Goal: Information Seeking & Learning: Learn about a topic

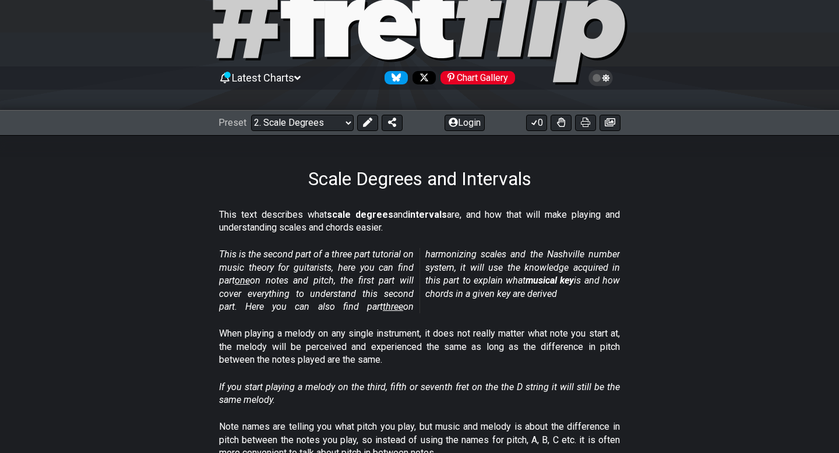
scroll to position [58, 0]
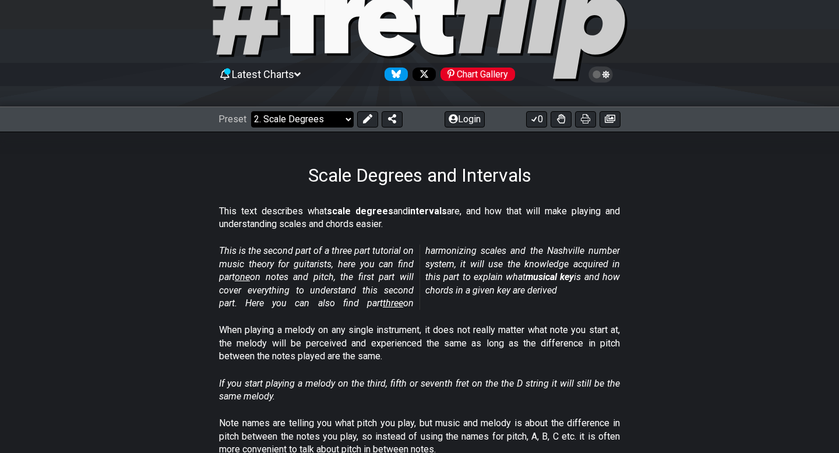
click at [343, 117] on select "Welcome to #fretflip! Initial Preset Custom Preset Minor Pentatonic Major Penta…" at bounding box center [302, 119] width 103 height 16
click at [251, 111] on select "Welcome to #fretflip! Initial Preset Custom Preset Minor Pentatonic Major Penta…" at bounding box center [302, 119] width 103 height 16
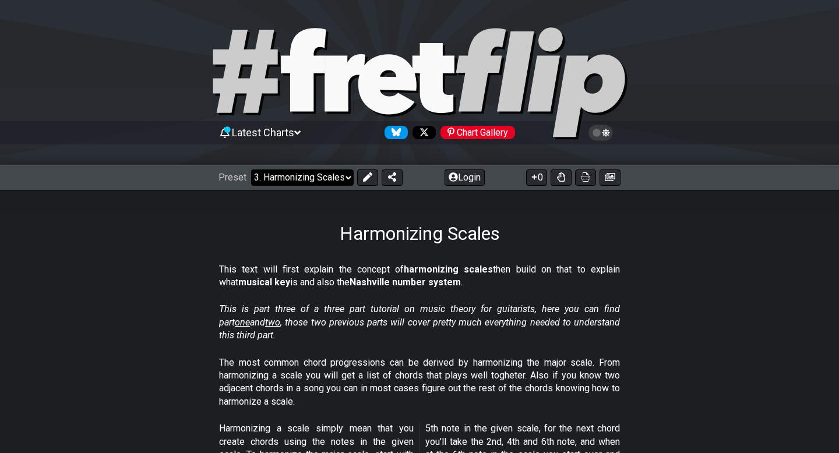
click at [321, 179] on select "Welcome to #fretflip! Initial Preset Custom Preset Minor Pentatonic Major Penta…" at bounding box center [302, 178] width 103 height 16
click at [251, 170] on select "Welcome to #fretflip! Initial Preset Custom Preset Minor Pentatonic Major Penta…" at bounding box center [302, 178] width 103 height 16
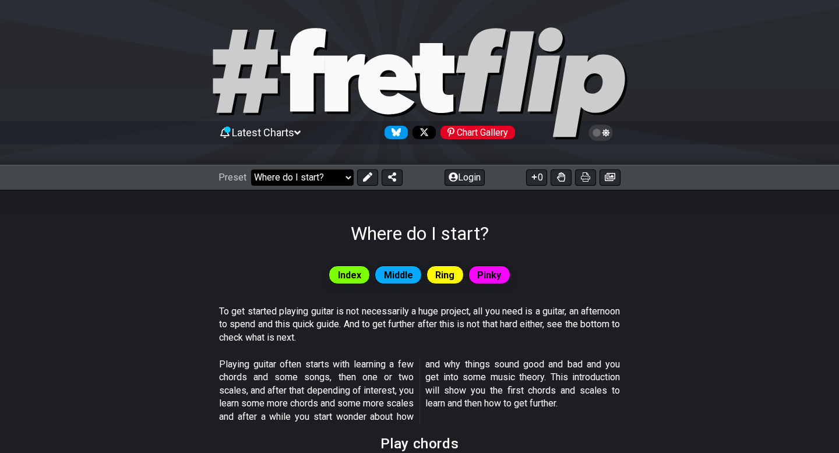
click at [333, 172] on select "Welcome to #fretflip! Initial Preset Custom Preset Minor Pentatonic Major Penta…" at bounding box center [302, 178] width 103 height 16
click at [251, 170] on select "Welcome to #fretflip! Initial Preset Custom Preset Minor Pentatonic Major Penta…" at bounding box center [302, 178] width 103 height 16
select select "/4nps"
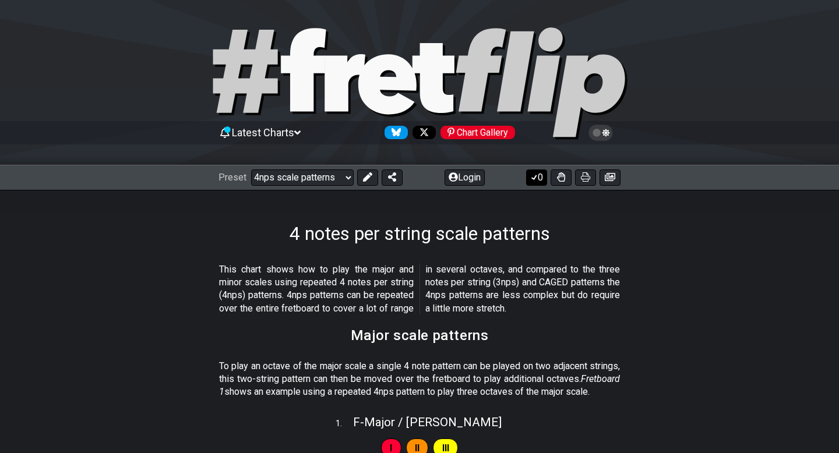
click at [540, 183] on button "0" at bounding box center [536, 178] width 21 height 16
